Goal: Task Accomplishment & Management: Manage account settings

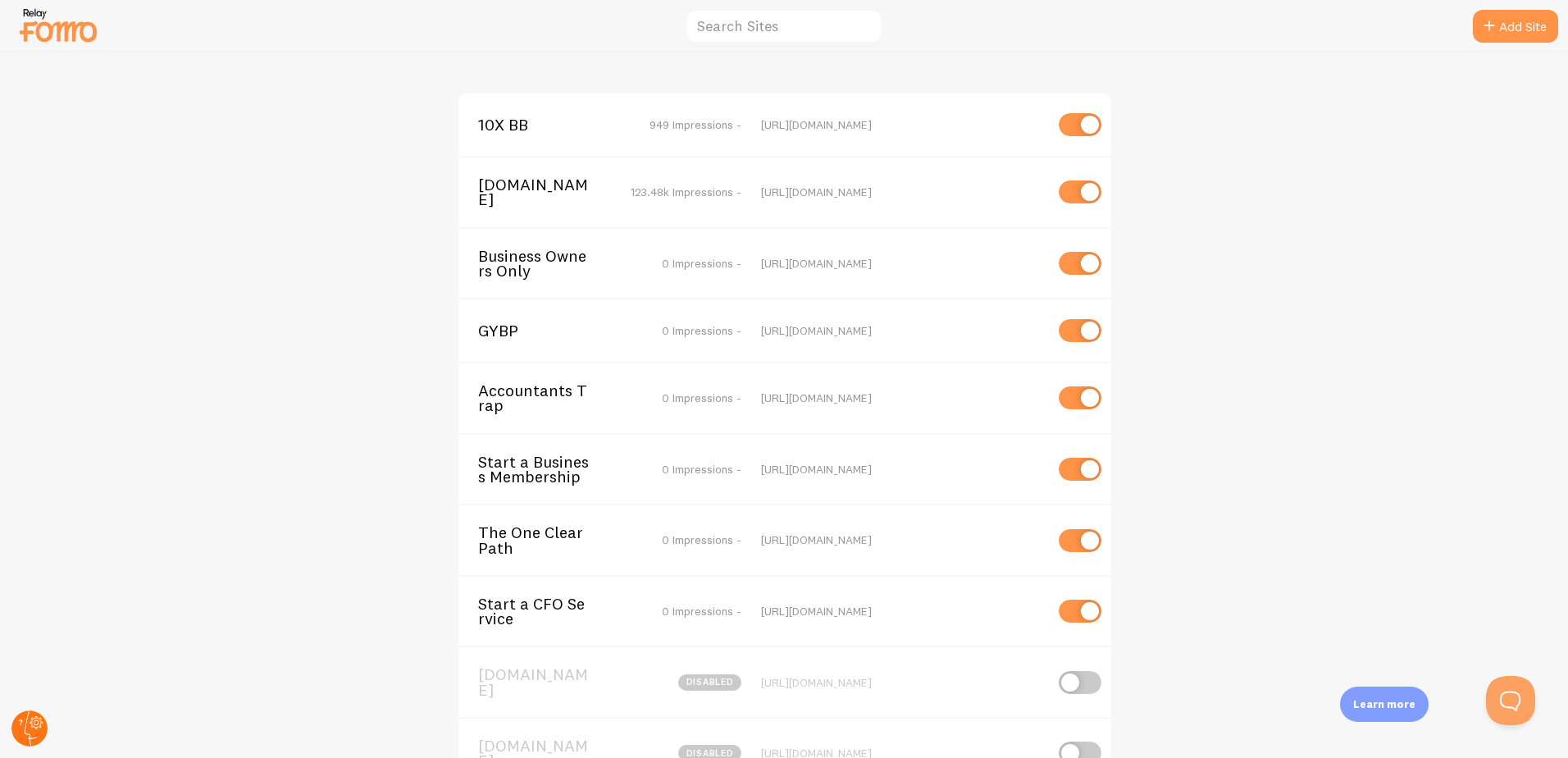
click at [38, 728] on circle at bounding box center [29, 728] width 36 height 36
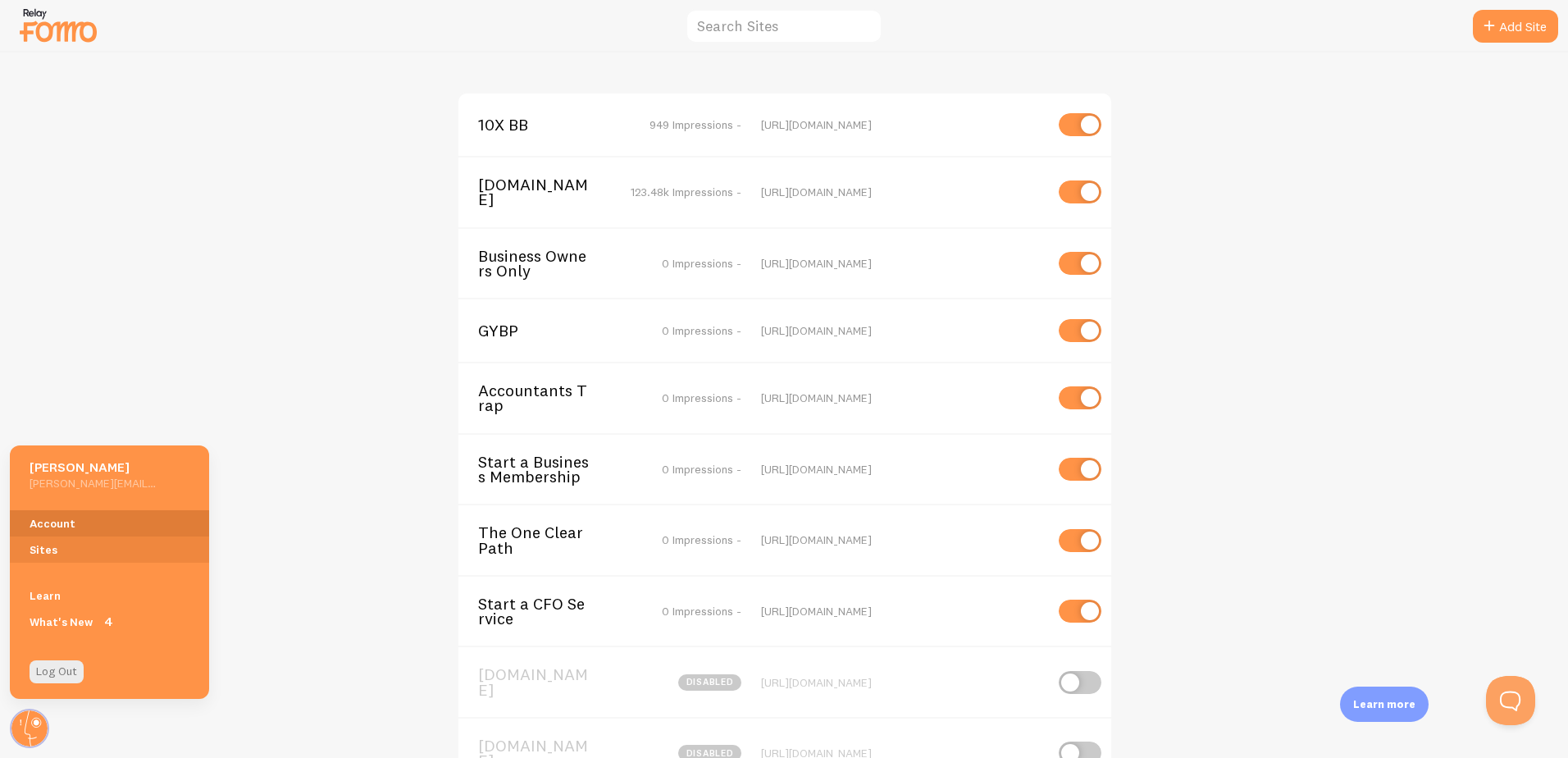
click at [79, 529] on link "Account" at bounding box center [109, 523] width 199 height 27
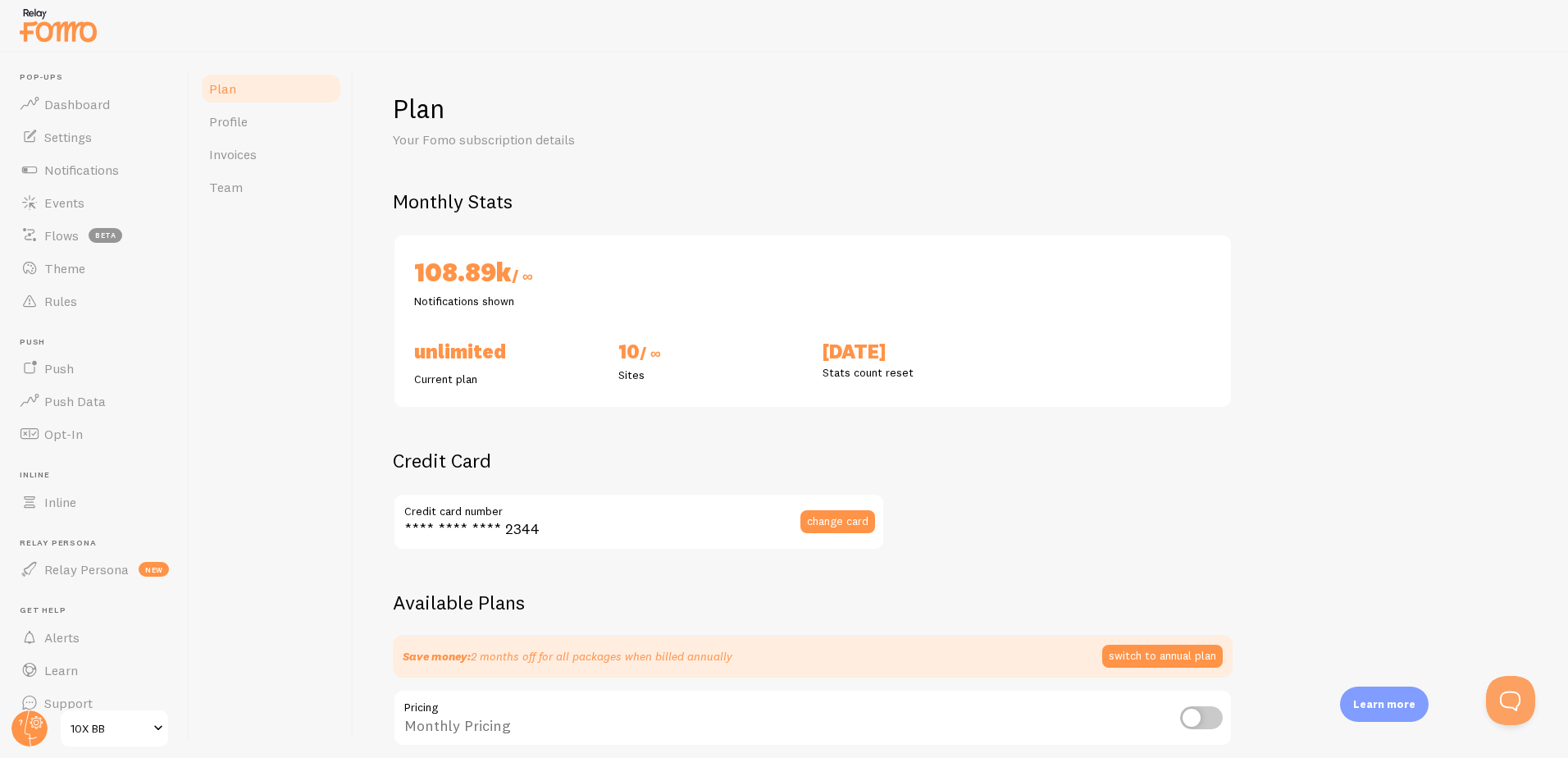
checkbox input "true"
click at [268, 127] on link "Profile" at bounding box center [271, 121] width 143 height 33
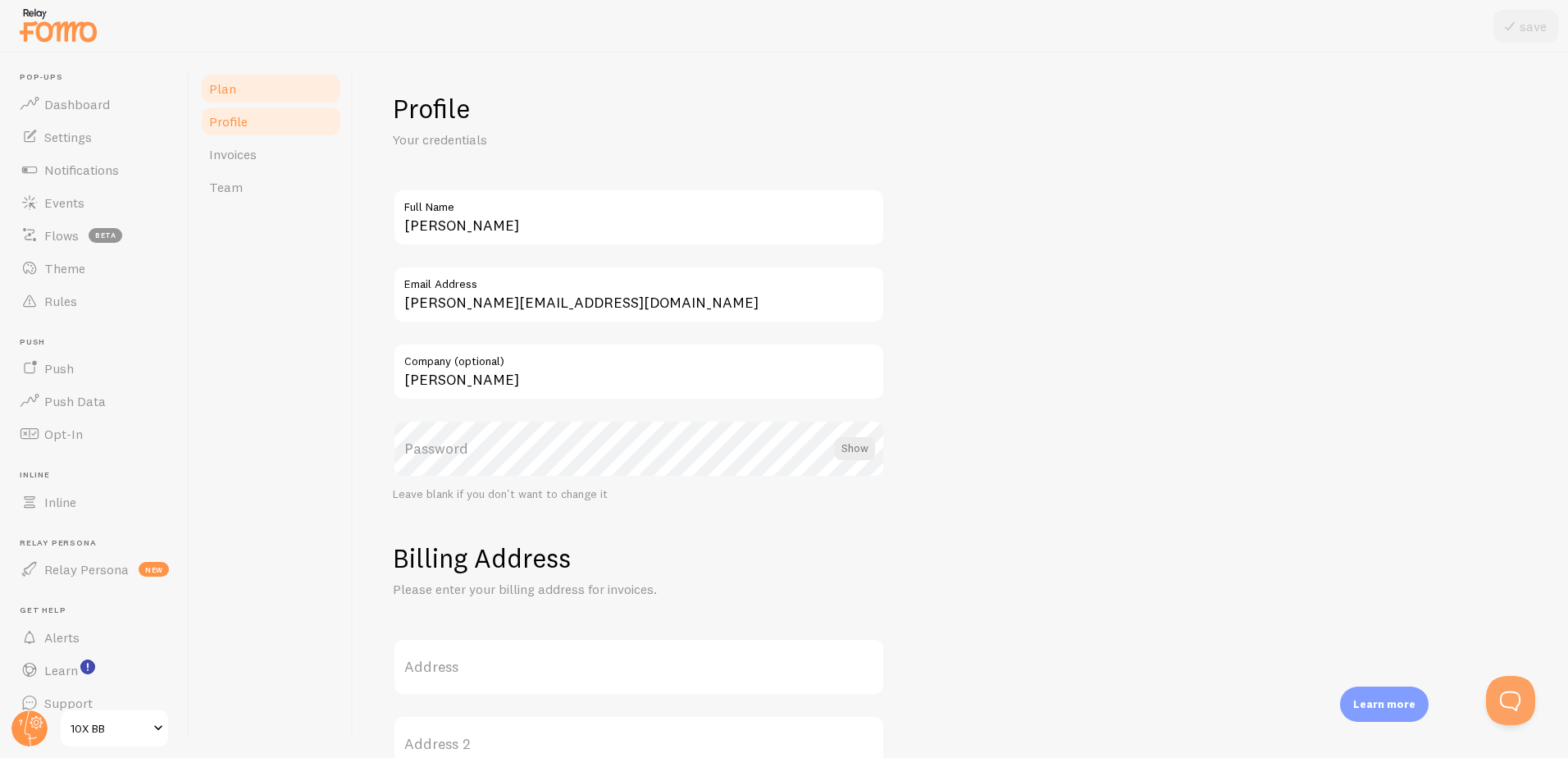
click at [270, 104] on link "Plan" at bounding box center [271, 89] width 143 height 33
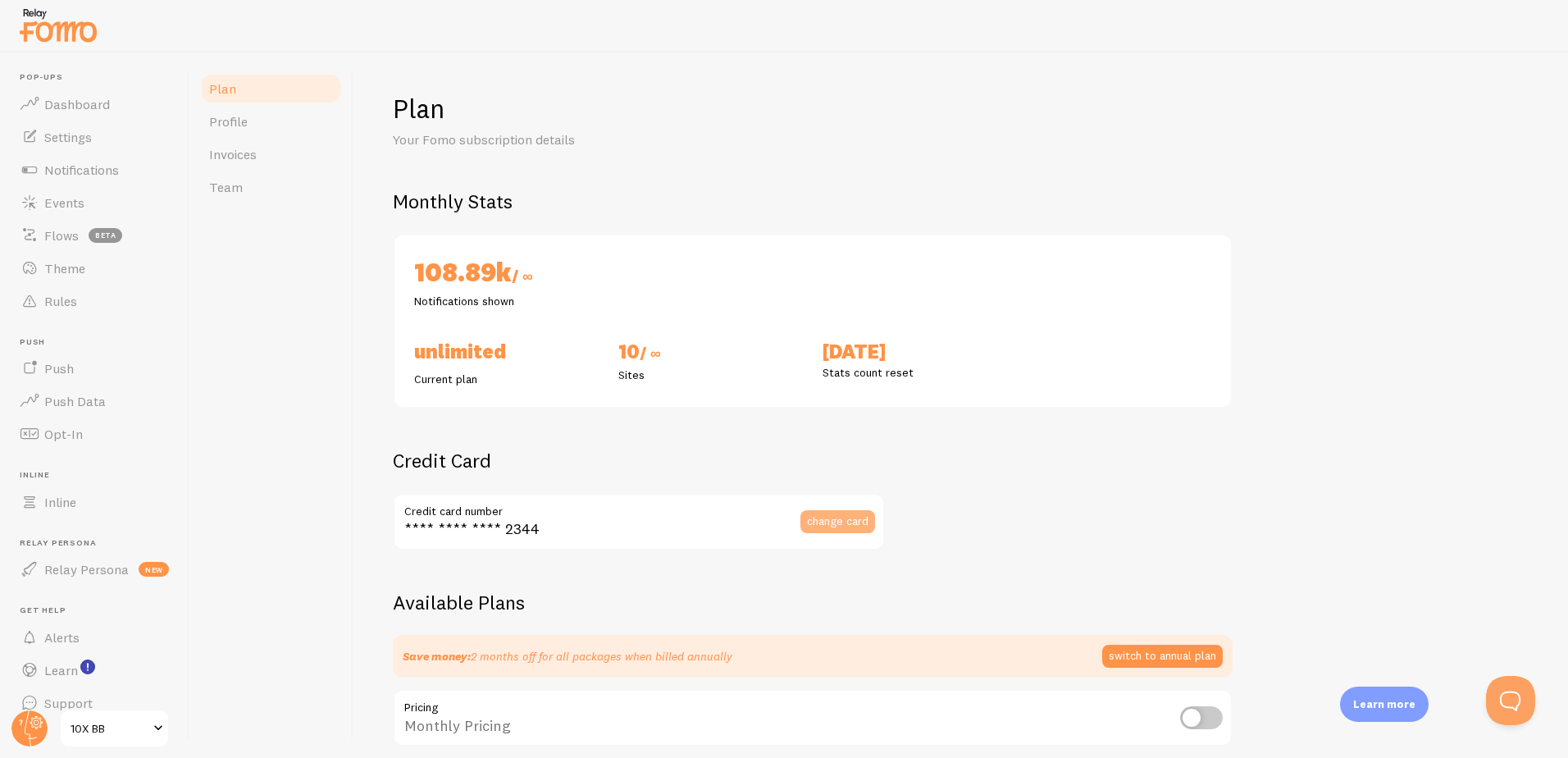
click at [851, 531] on button "change card" at bounding box center [837, 521] width 74 height 23
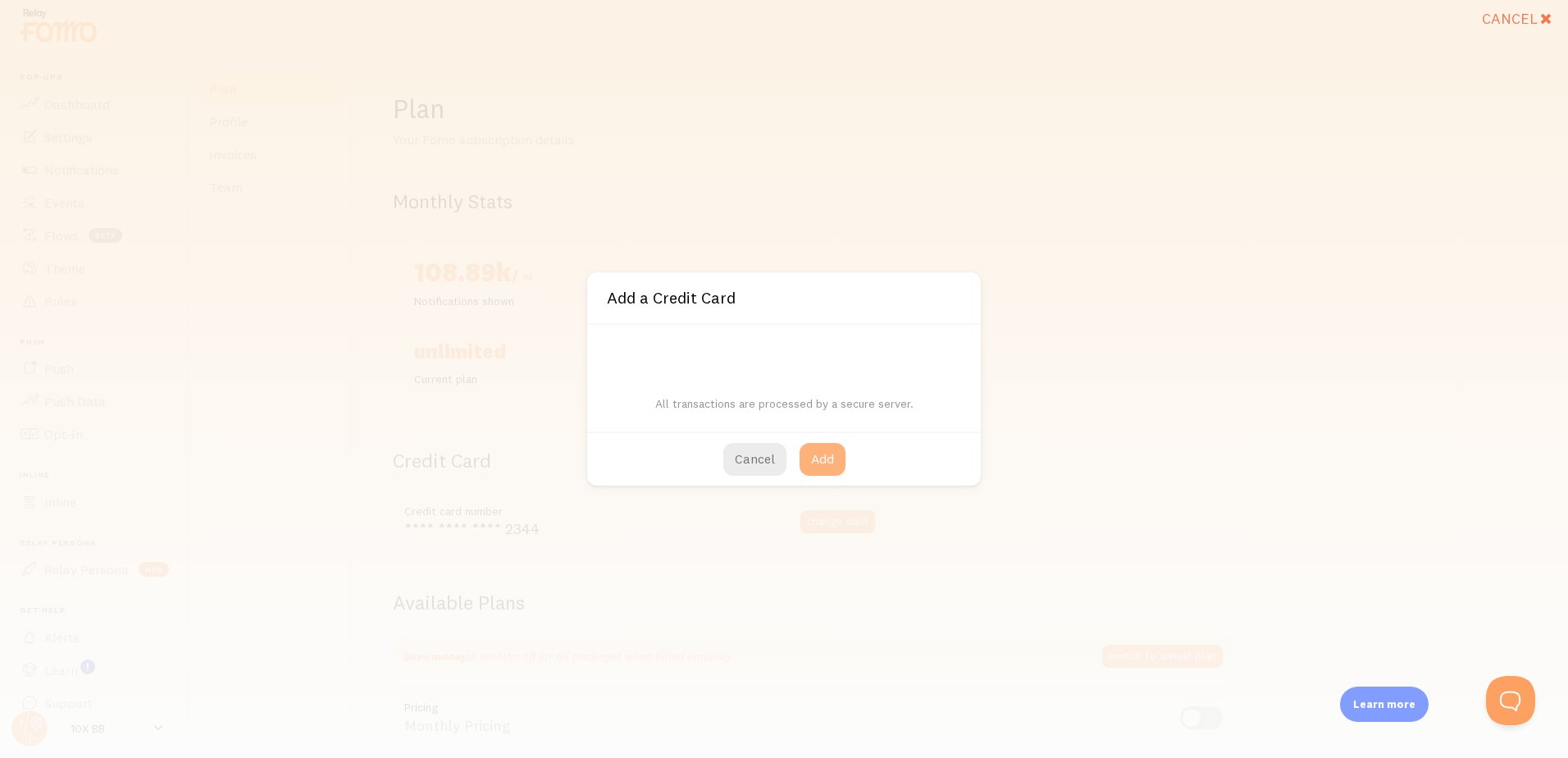
click at [815, 460] on button "Add" at bounding box center [823, 459] width 46 height 33
type input "**** **** **** 6882"
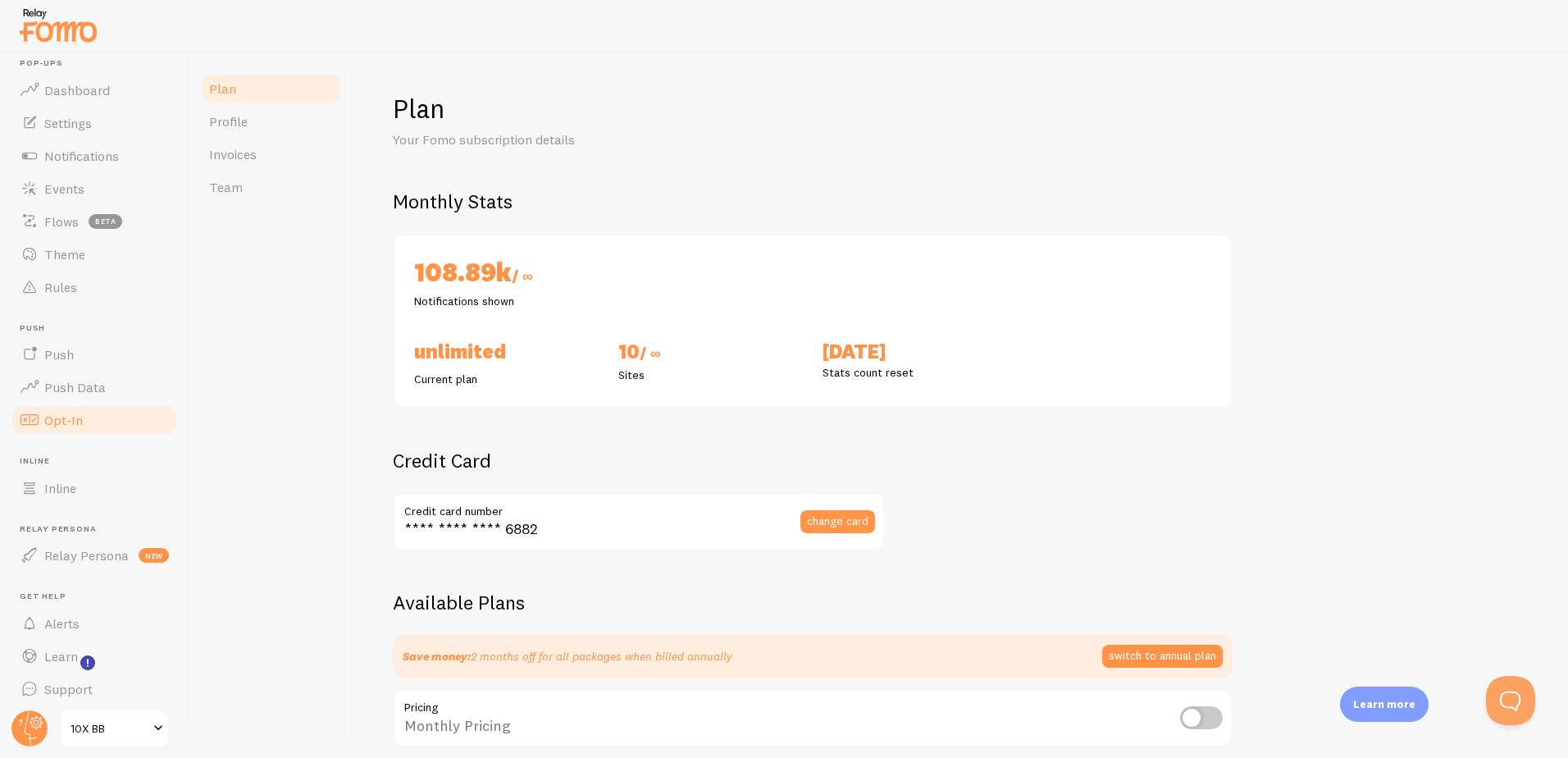
scroll to position [20, 0]
click at [33, 715] on circle at bounding box center [29, 728] width 36 height 36
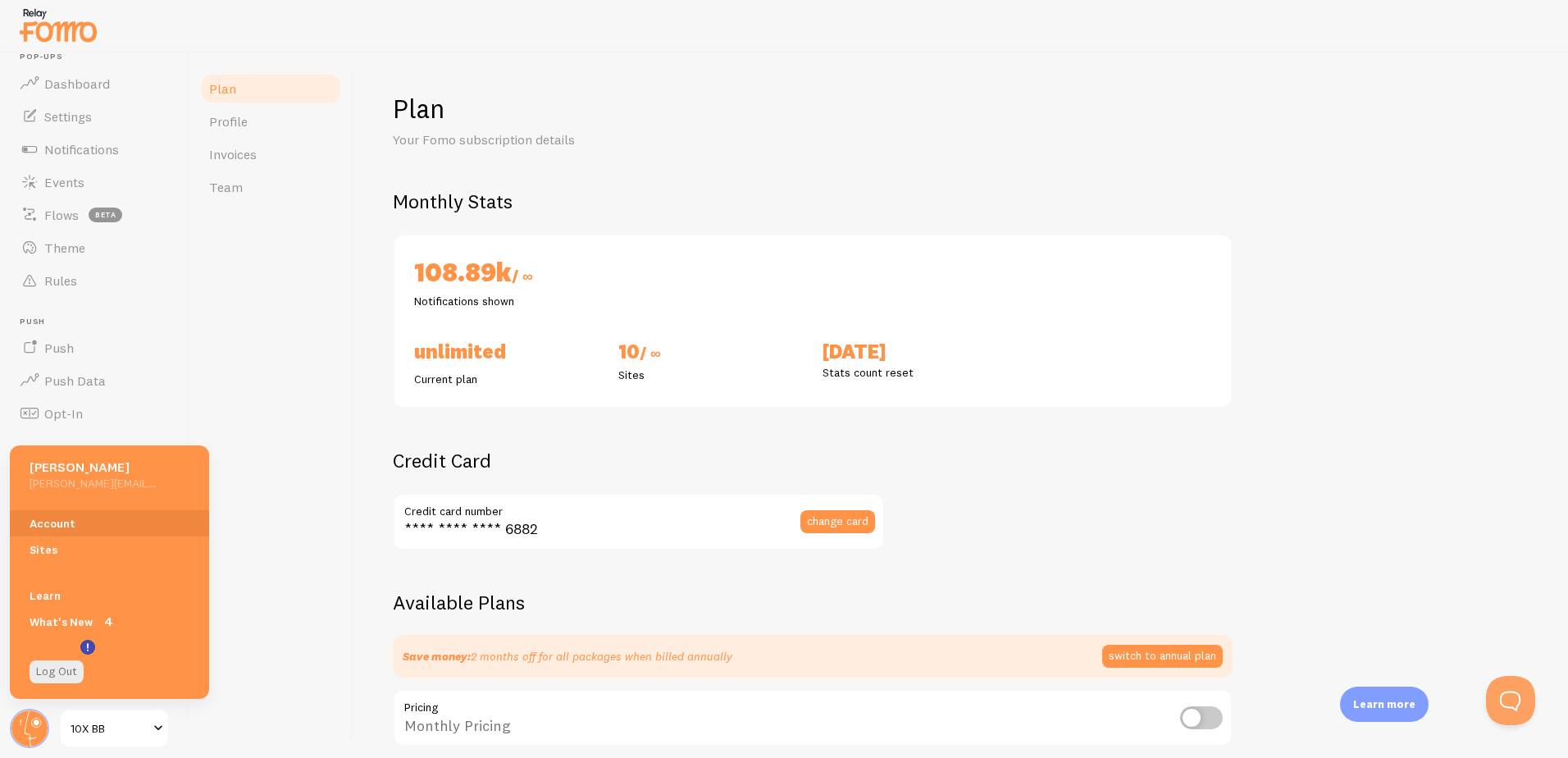
click at [316, 544] on div "Plan Profile Invoices Team" at bounding box center [271, 405] width 164 height 705
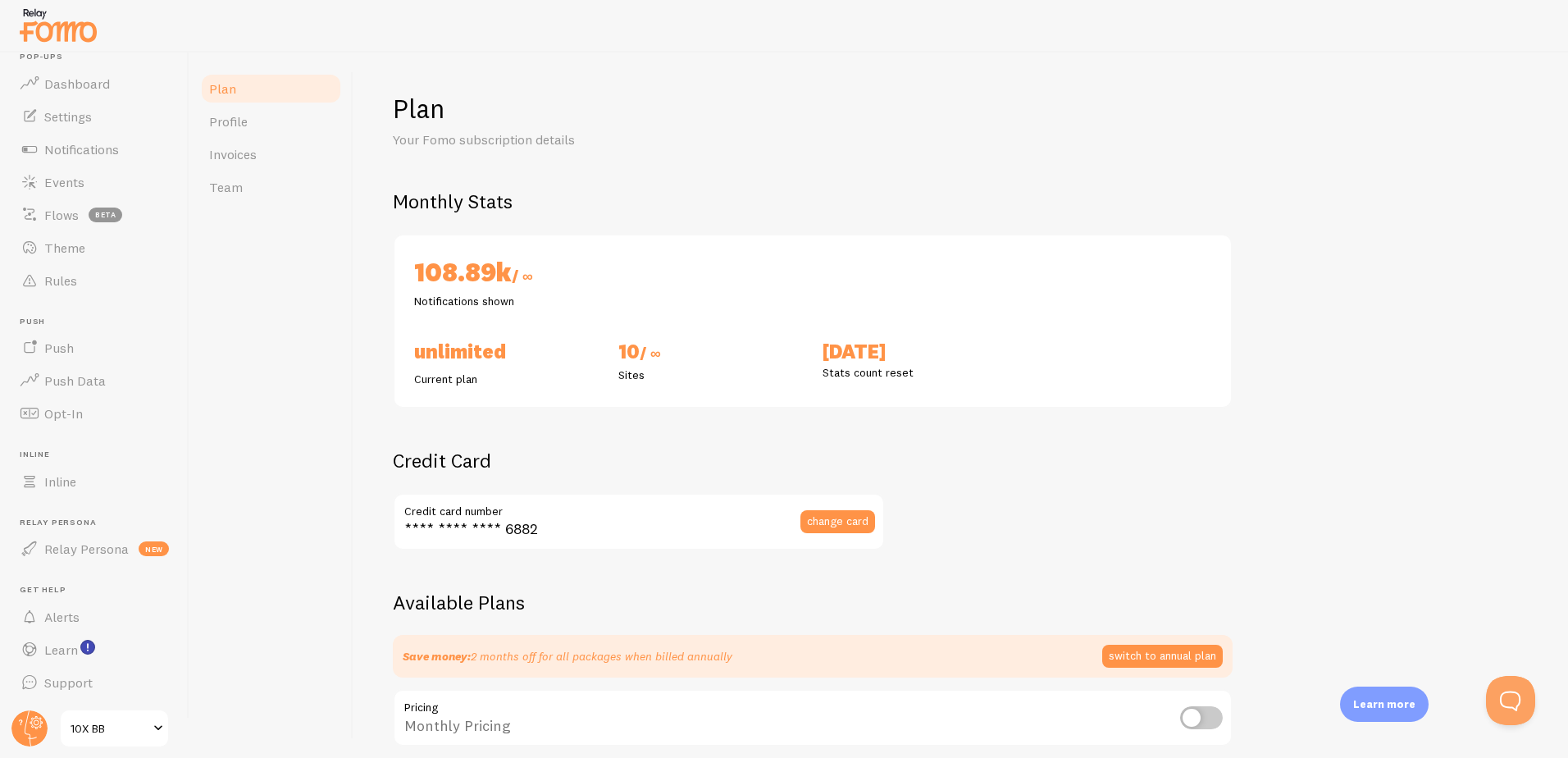
drag, startPoint x: 416, startPoint y: 265, endPoint x: 503, endPoint y: 262, distance: 87.1
click at [503, 262] on h2 "108.89k / ∞" at bounding box center [506, 273] width 185 height 38
drag, startPoint x: 503, startPoint y: 262, endPoint x: 512, endPoint y: 269, distance: 11.4
click at [512, 269] on h2 "108.89k / ∞" at bounding box center [506, 273] width 185 height 38
click at [1507, 704] on button "Open Beacon popover" at bounding box center [1507, 697] width 50 height 50
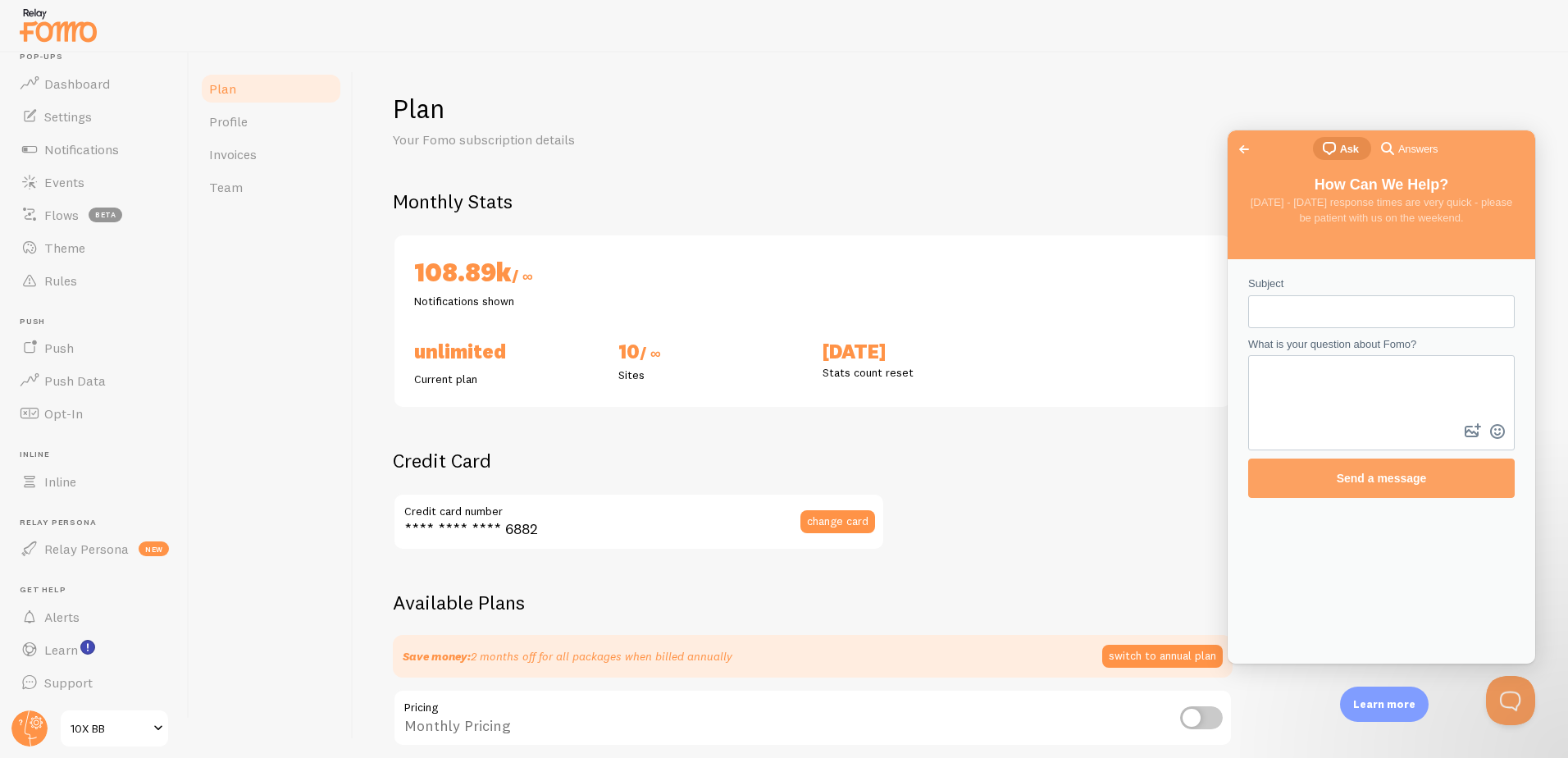
scroll to position [0, 0]
click at [1408, 157] on span "Answers" at bounding box center [1417, 150] width 39 height 17
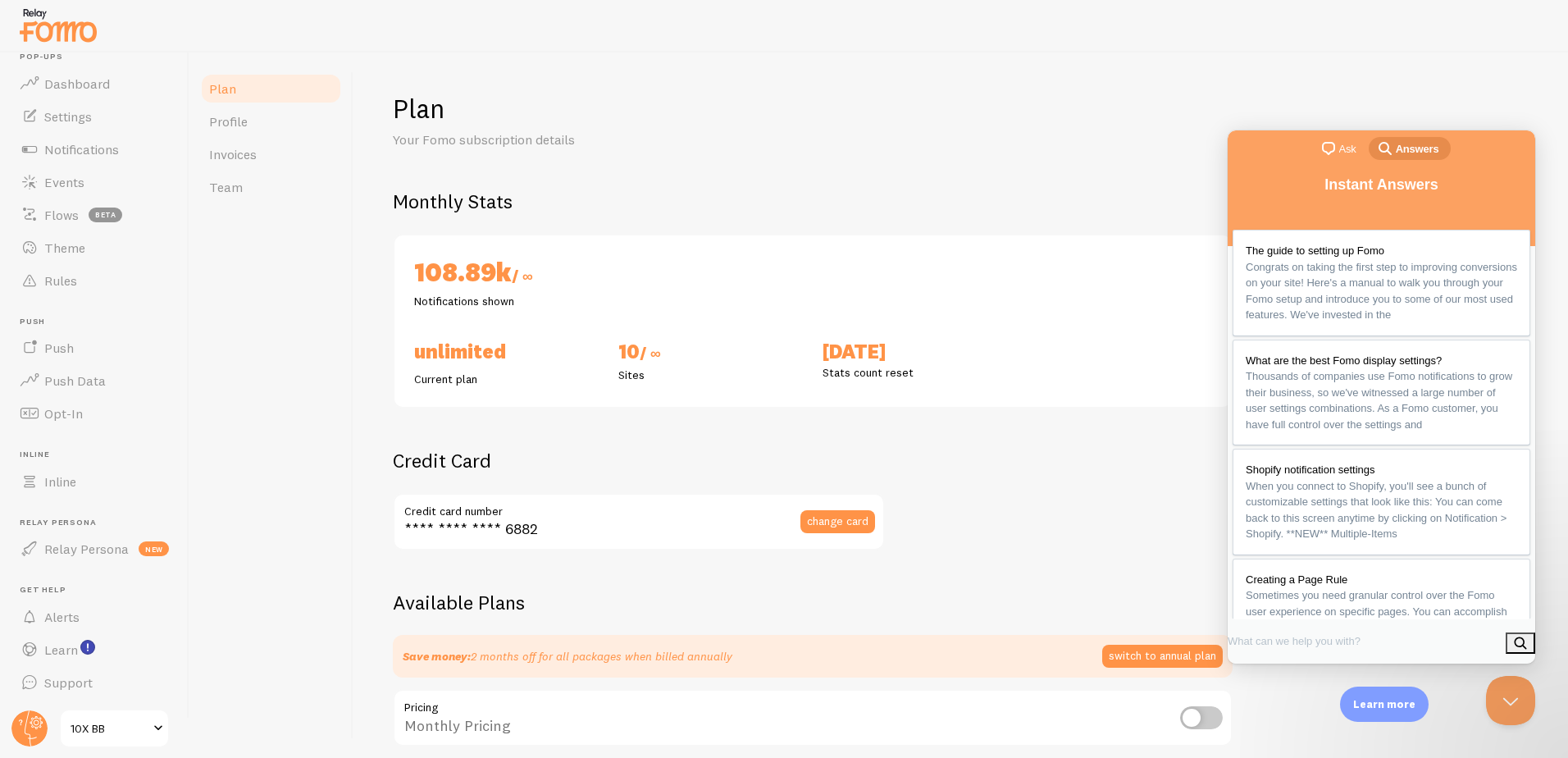
click at [1332, 635] on input "Search Doc articles" at bounding box center [1297, 641] width 138 height 29
type input "monthly stats"
click button "search" at bounding box center [1520, 642] width 29 height 21
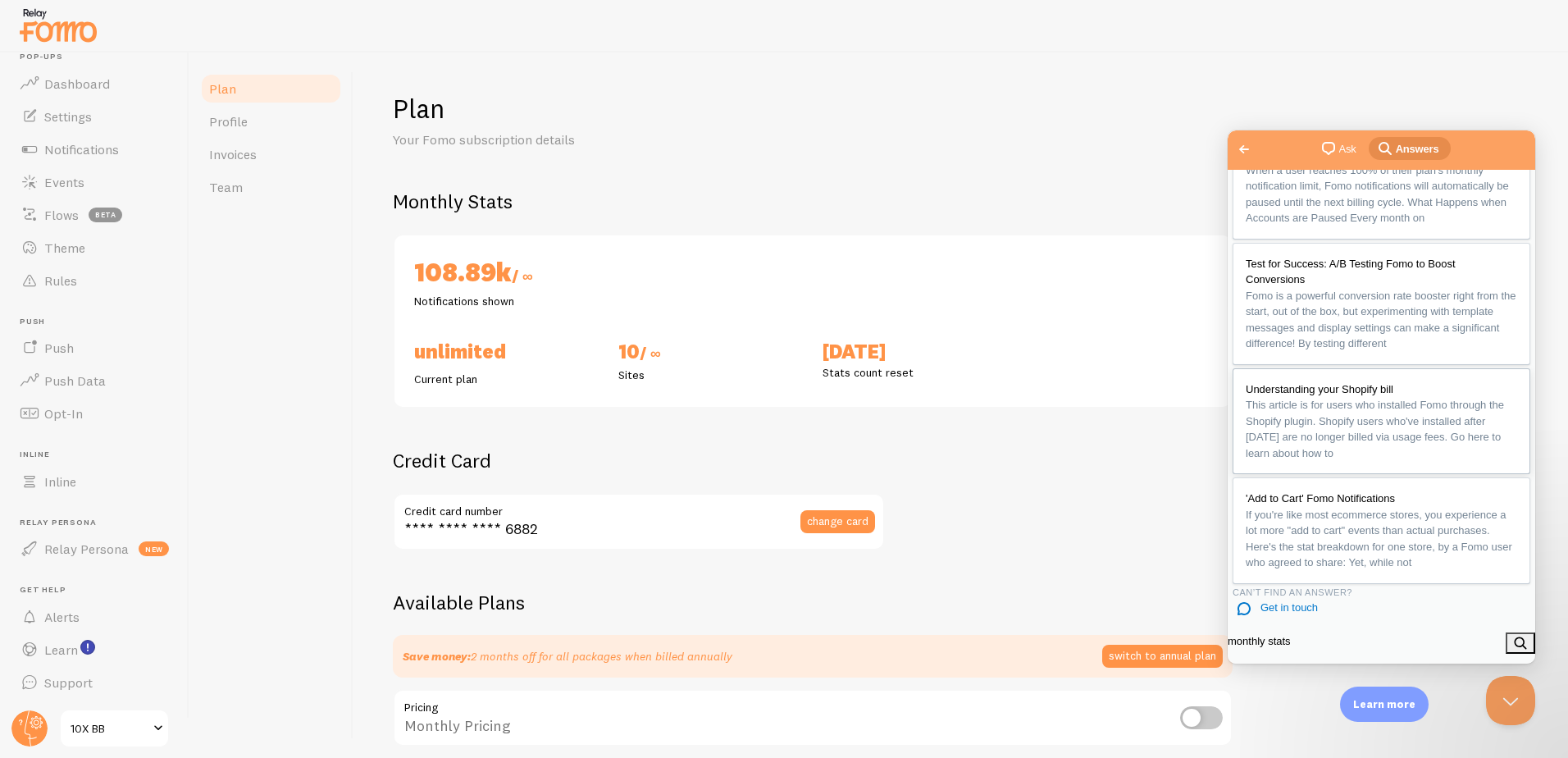
scroll to position [468, 0]
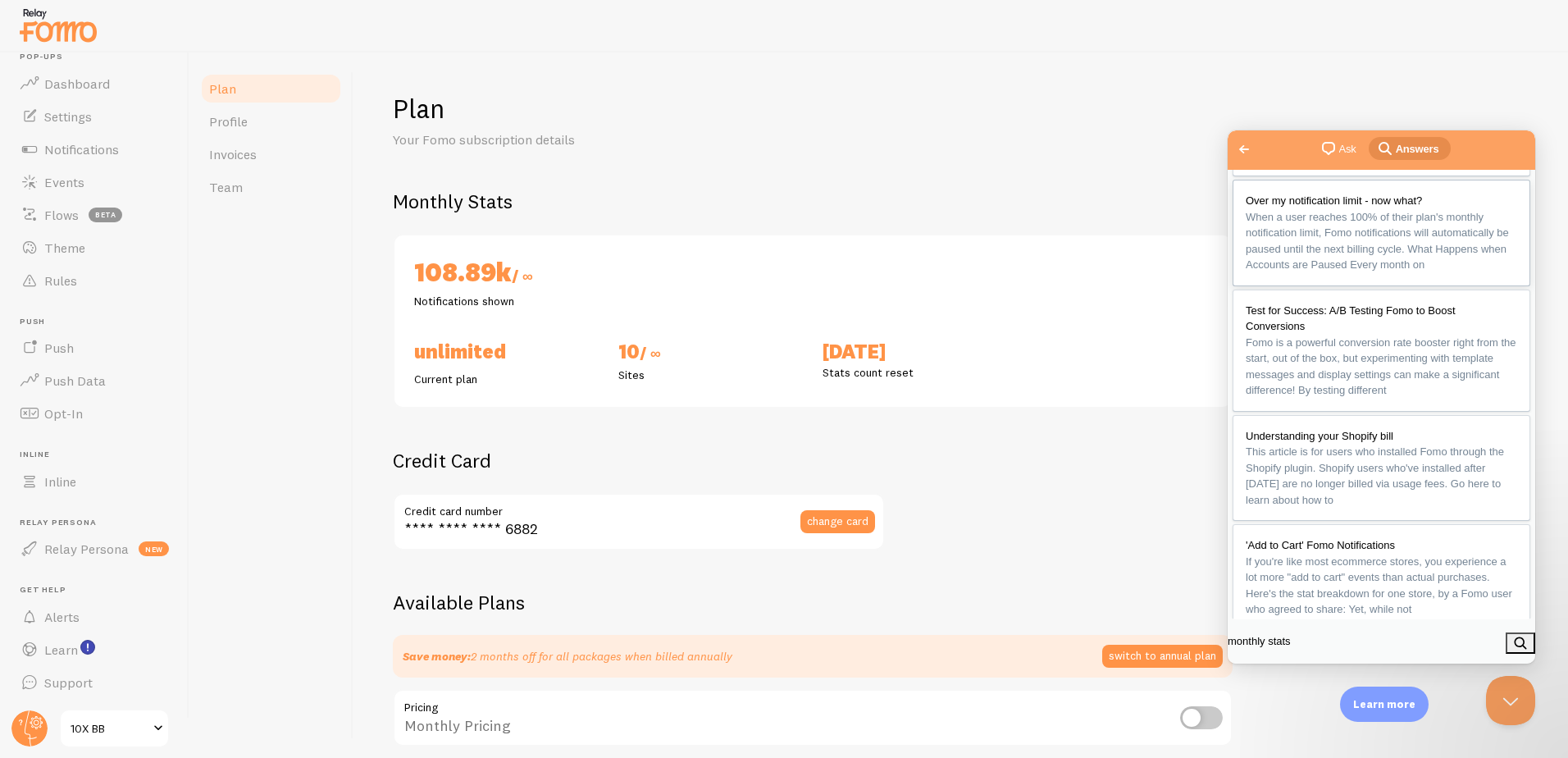
click at [1326, 272] on span "When a user reaches 100% of their plan's monthly notification limit, Fomo notif…" at bounding box center [1377, 241] width 263 height 61
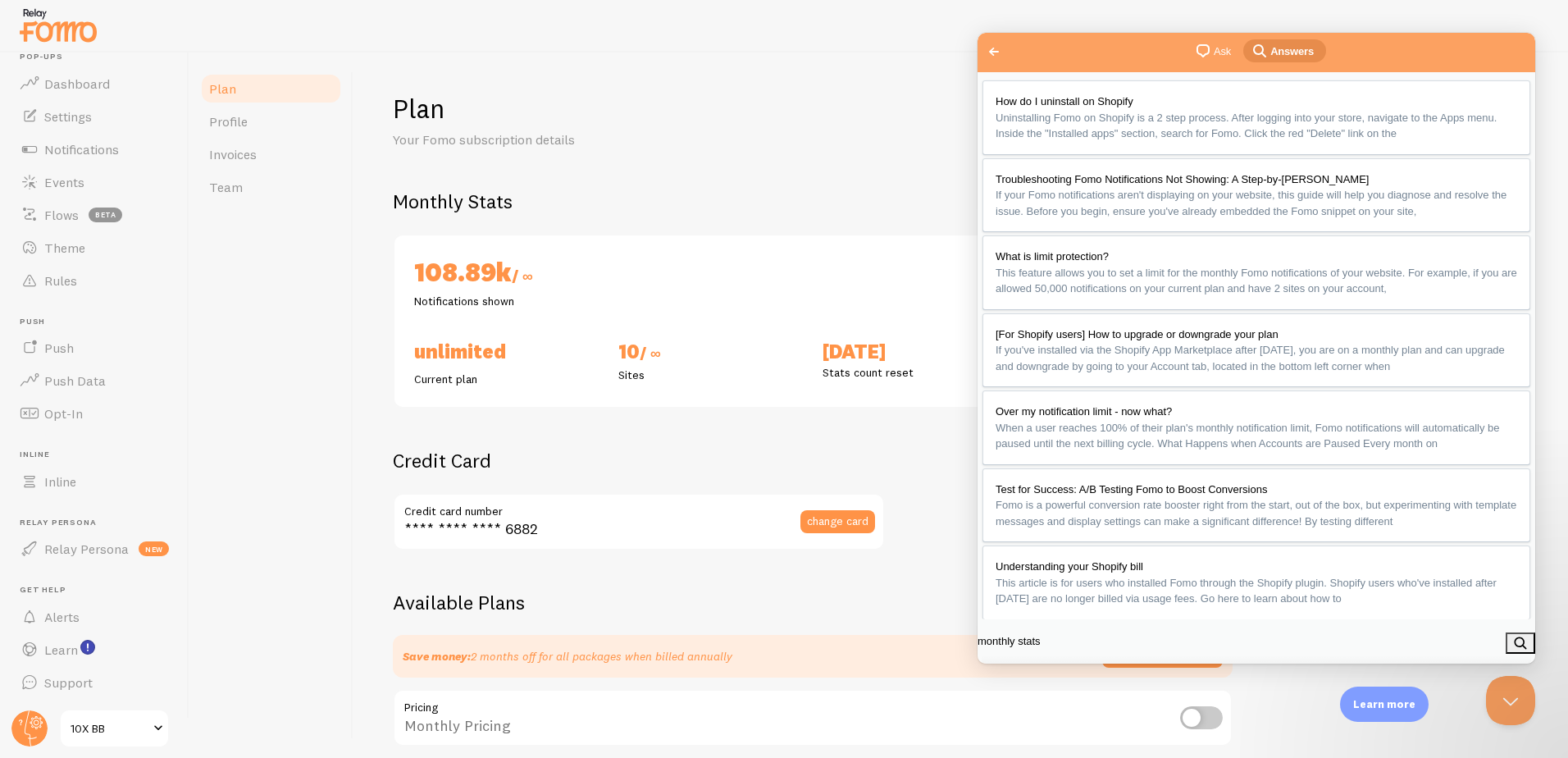
scroll to position [3014, 0]
click at [1012, 672] on button "Close" at bounding box center [996, 682] width 29 height 21
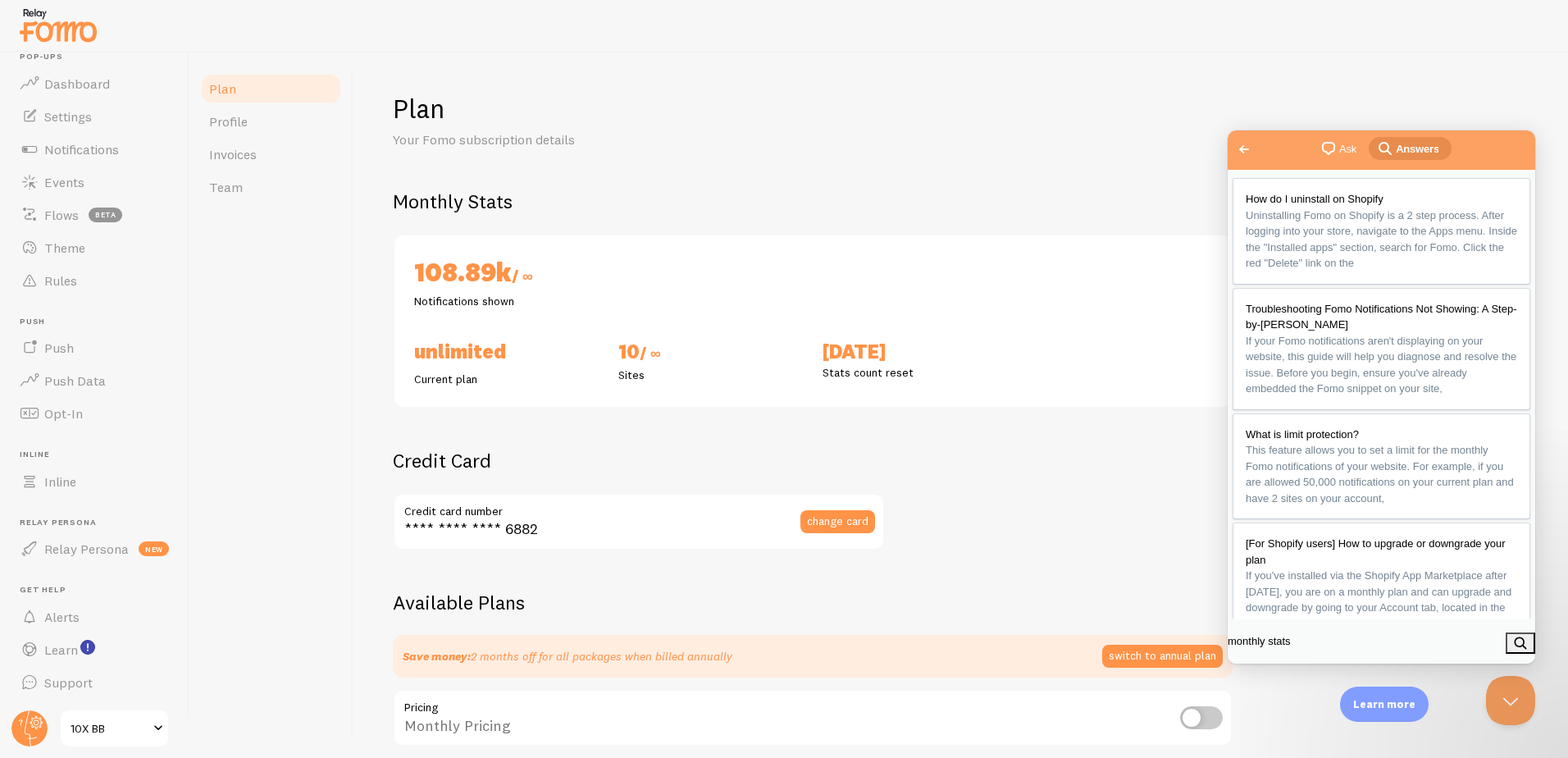
scroll to position [2912, 0]
click at [1025, 219] on div "Monthly Stats 108.89k / ∞ Notifications shown Unlimited Current plan 10 / ∞ Sit…" at bounding box center [960, 297] width 1136 height 219
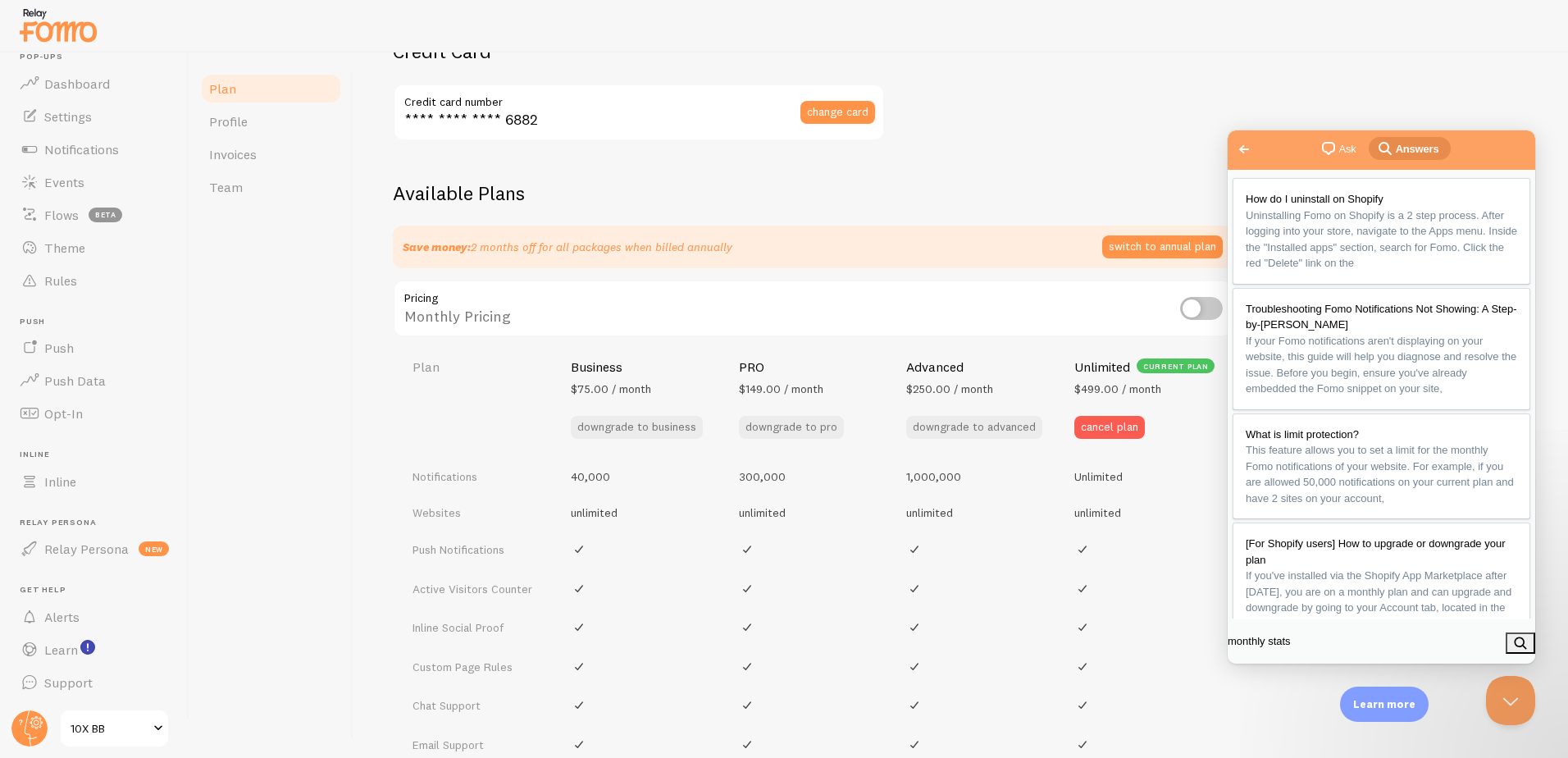
scroll to position [410, 0]
click at [1499, 690] on button "Close Beacon popover" at bounding box center [1507, 697] width 50 height 50
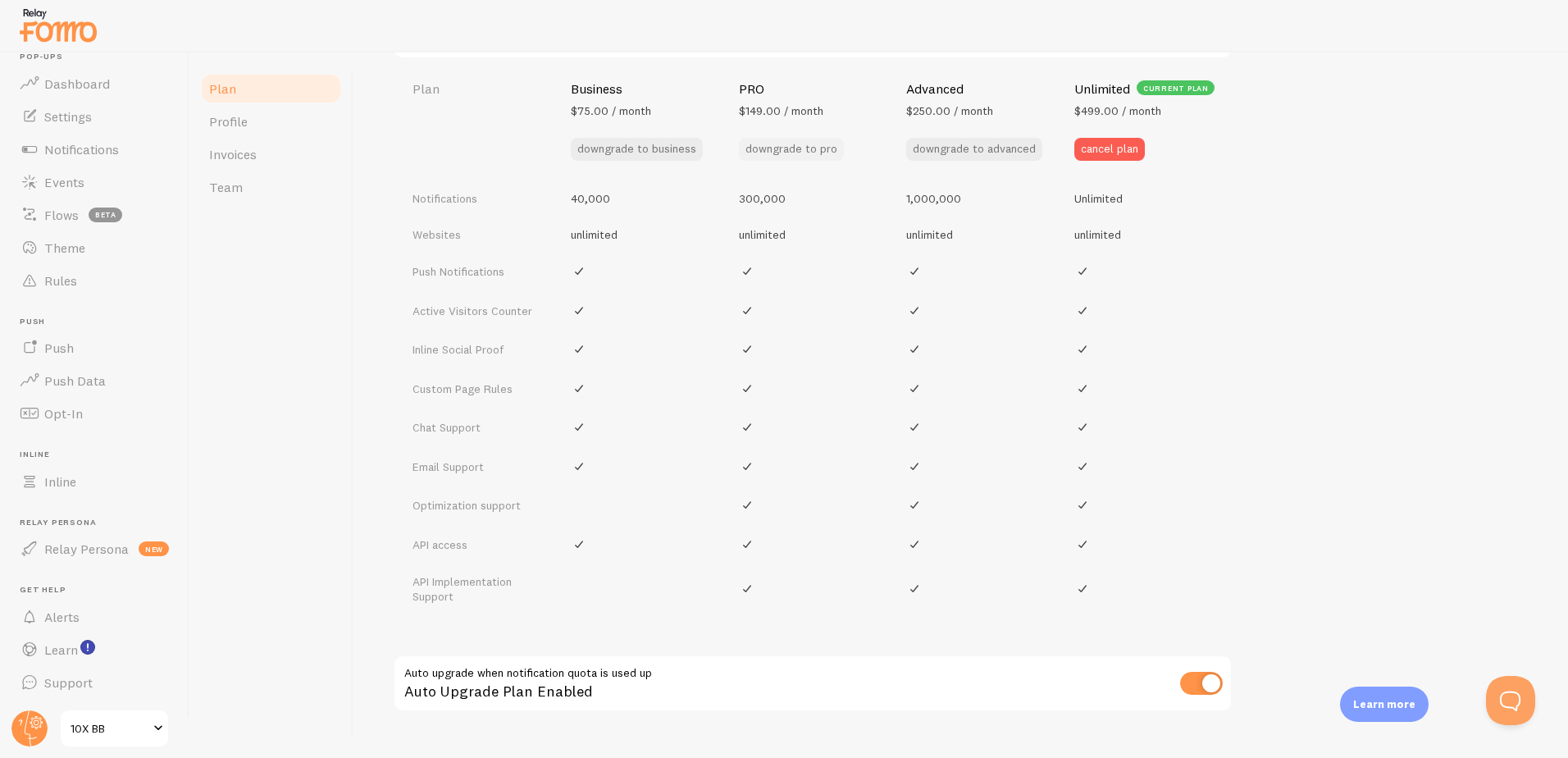
scroll to position [660, 0]
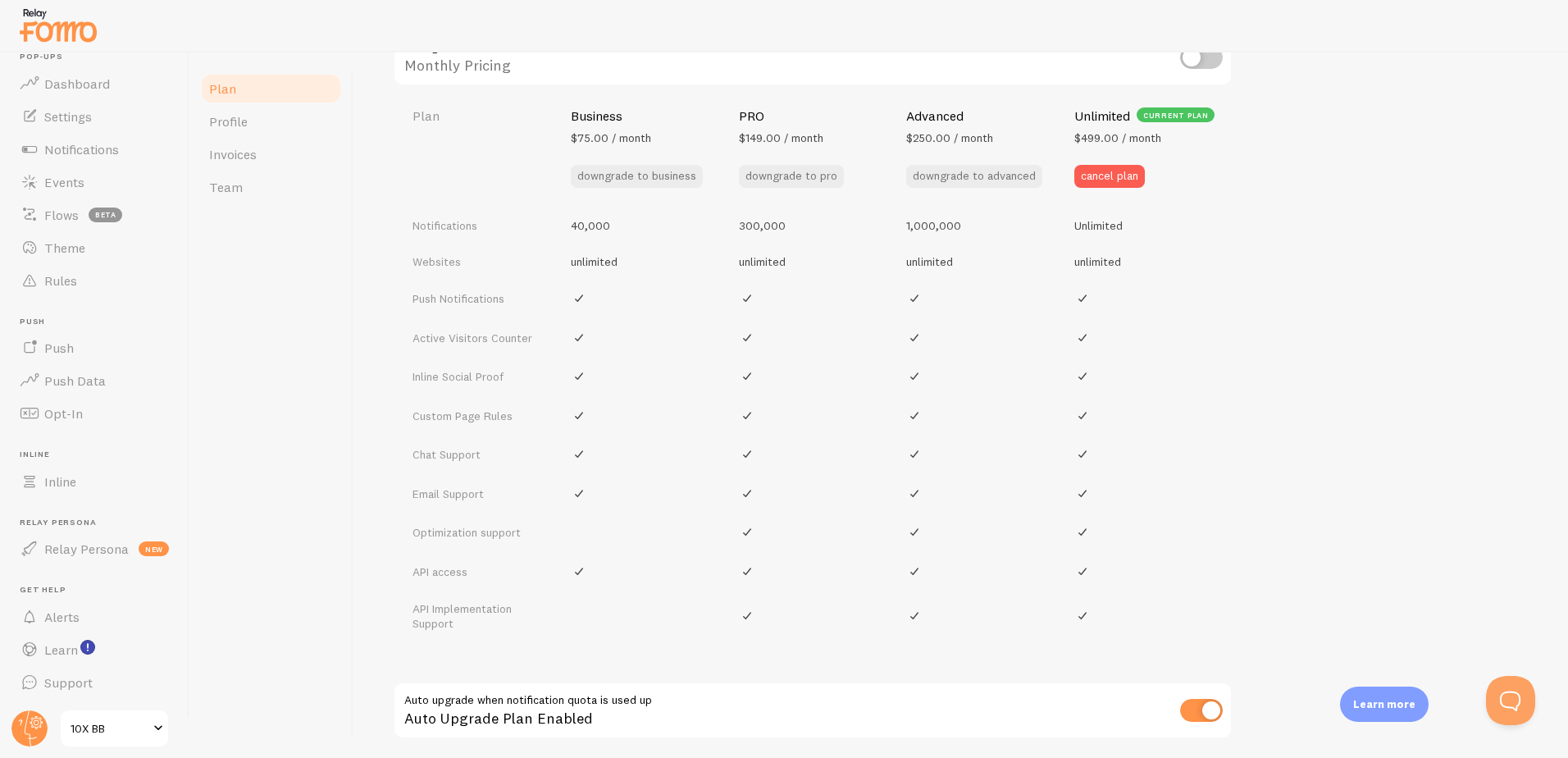
click at [1197, 712] on input "checkbox" at bounding box center [1202, 709] width 42 height 23
checkbox input "false"
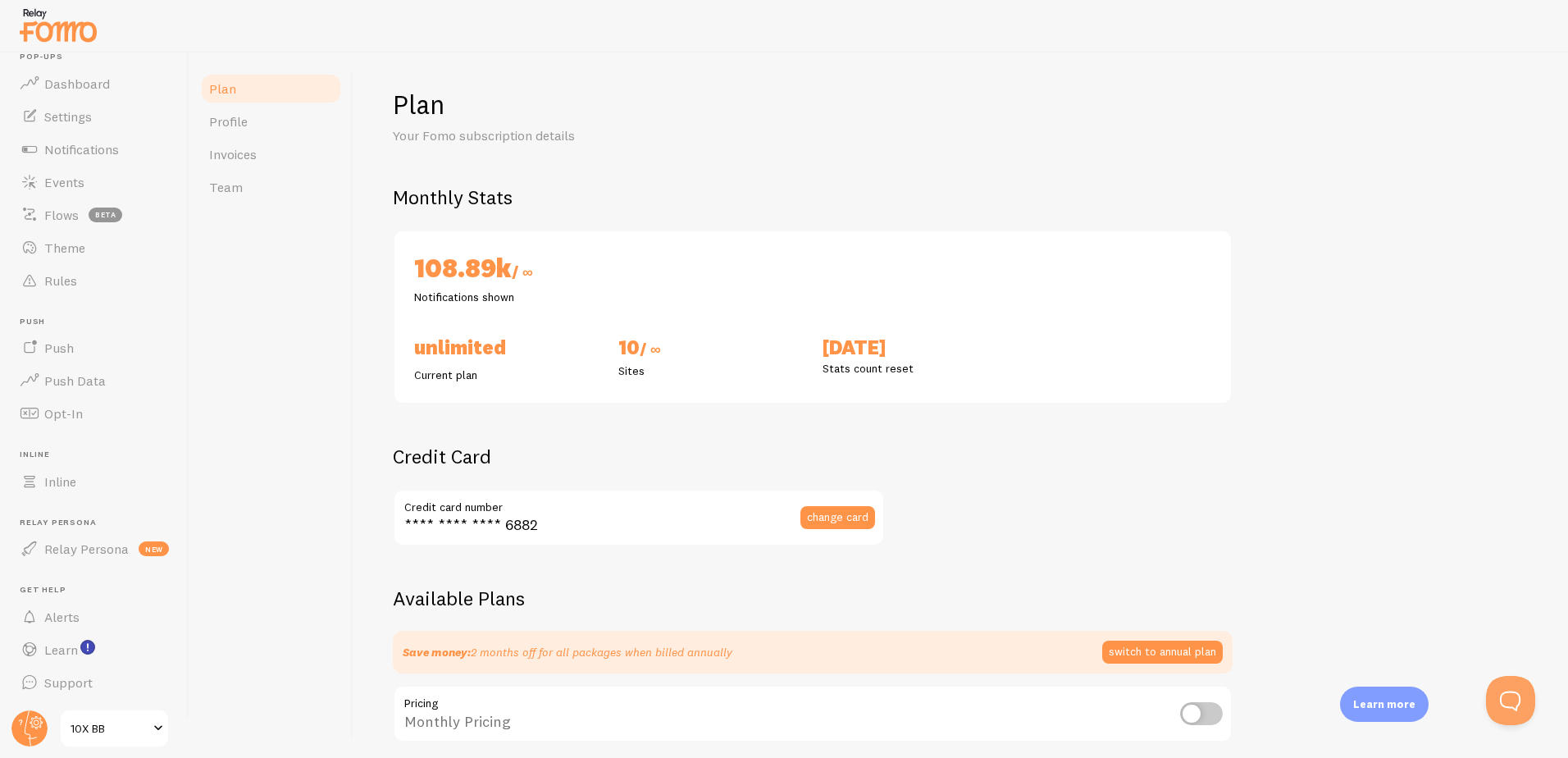
scroll to position [332, 0]
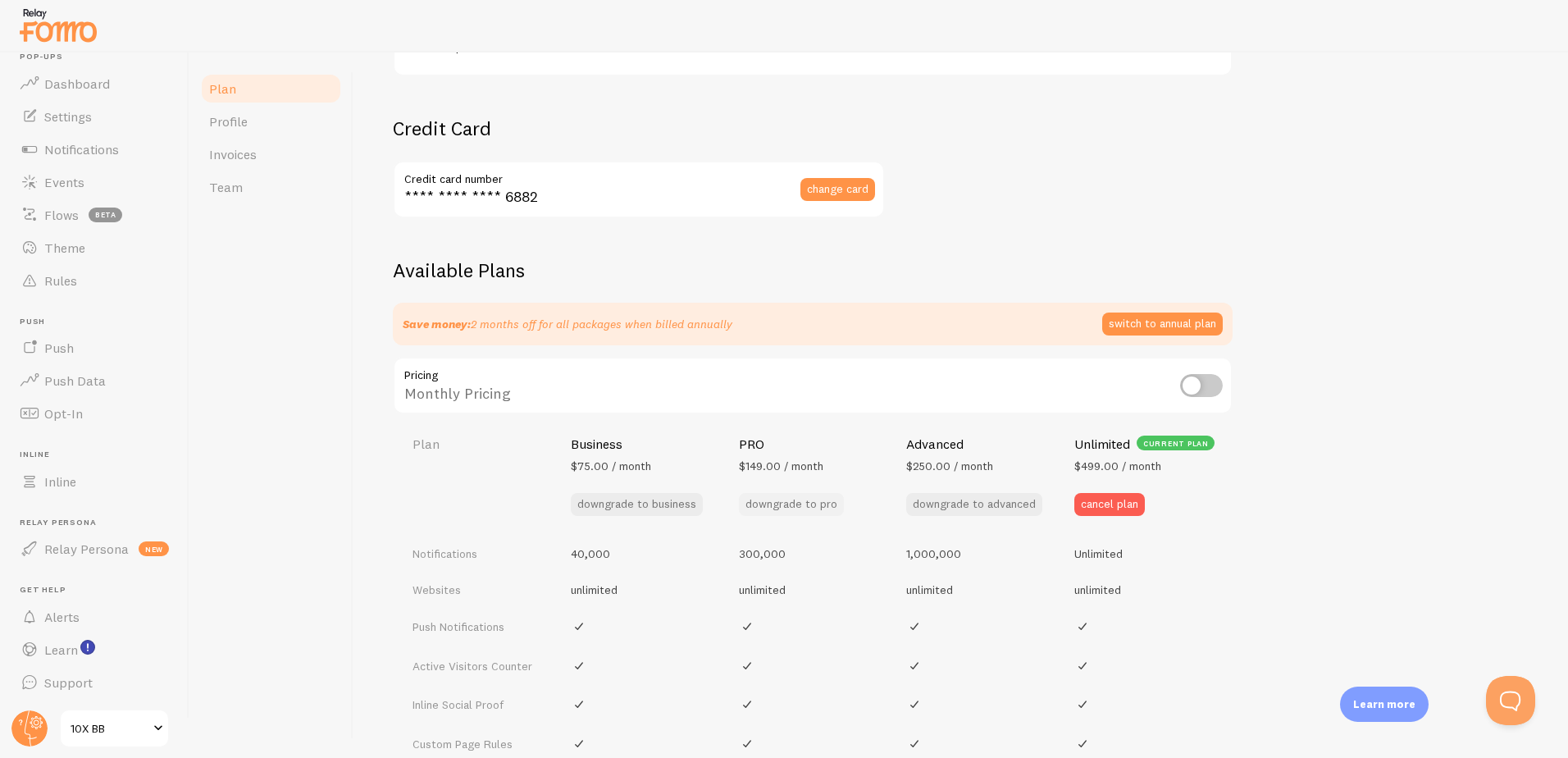
click at [792, 504] on button "downgrade to pro" at bounding box center [791, 504] width 105 height 23
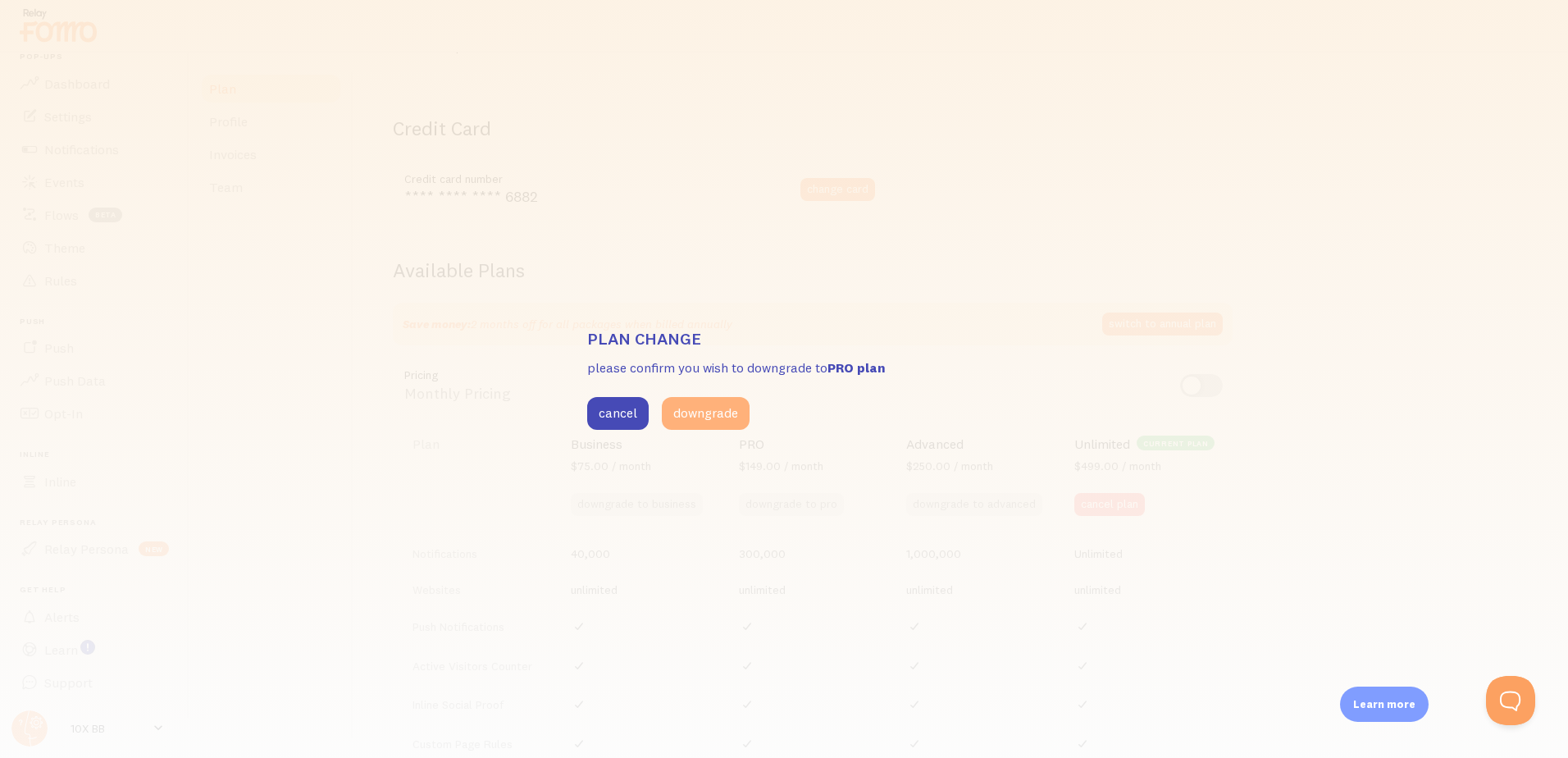
click at [729, 423] on button "downgrade" at bounding box center [706, 413] width 88 height 33
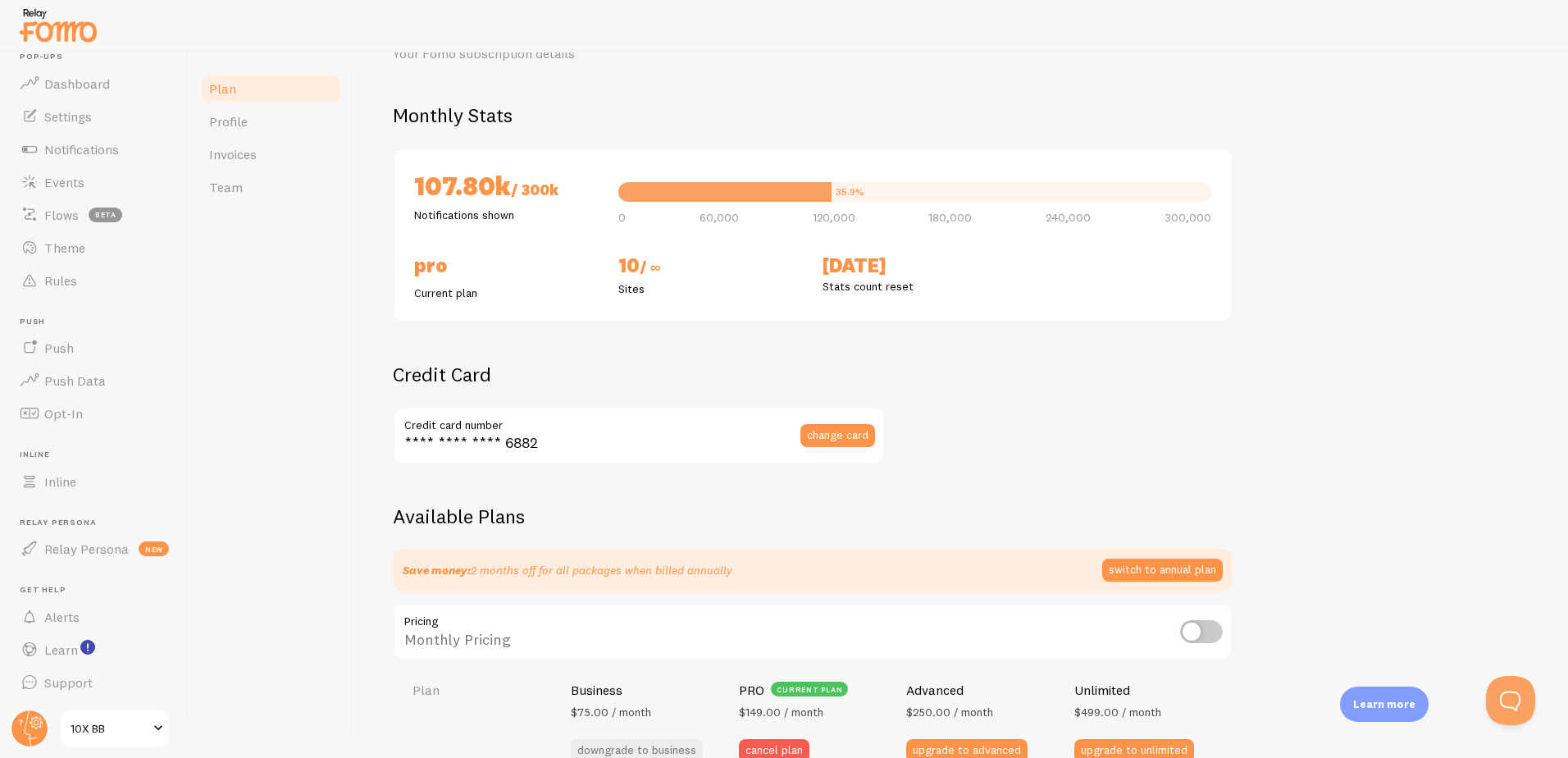
scroll to position [0, 0]
